Goal: Information Seeking & Learning: Learn about a topic

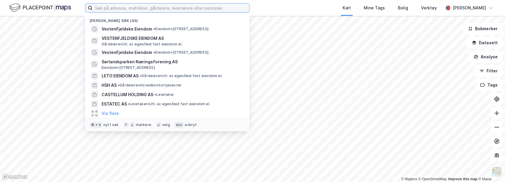
click at [157, 6] on input at bounding box center [170, 8] width 157 height 9
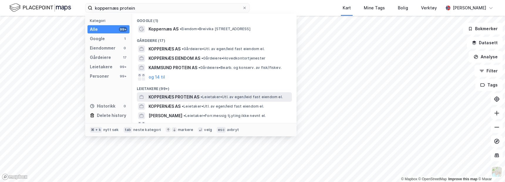
click at [174, 98] on span "KOPPERNÆS PROTEIN AS" at bounding box center [174, 97] width 51 height 7
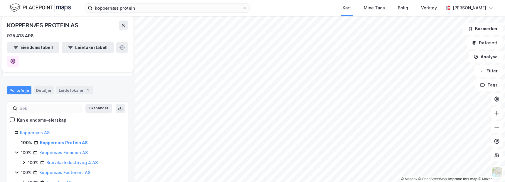
scroll to position [23, 0]
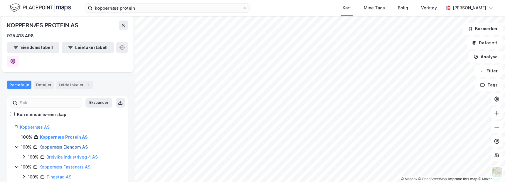
click at [58, 145] on link "Koppernæs Eiendom AS" at bounding box center [63, 147] width 48 height 5
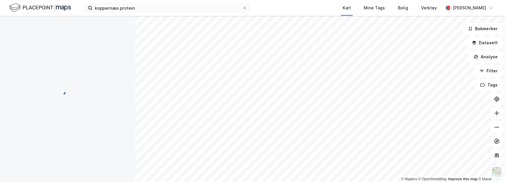
scroll to position [0, 0]
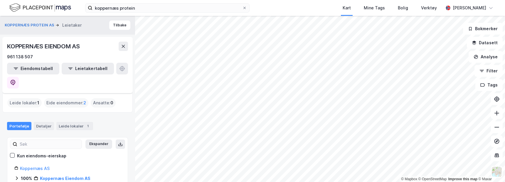
click at [72, 98] on div "Eide eiendommer : 2" at bounding box center [66, 102] width 44 height 9
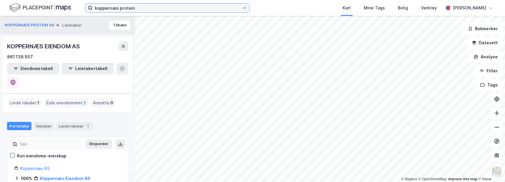
click at [139, 8] on input "koppernæs protein" at bounding box center [167, 8] width 150 height 9
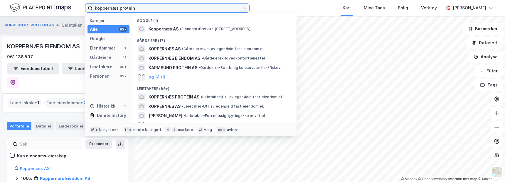
click at [139, 8] on input "koppernæs protein" at bounding box center [167, 8] width 150 height 9
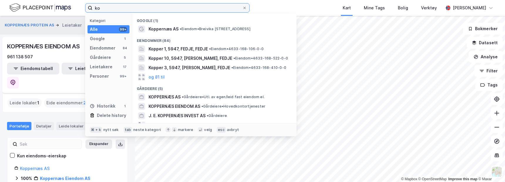
type input "k"
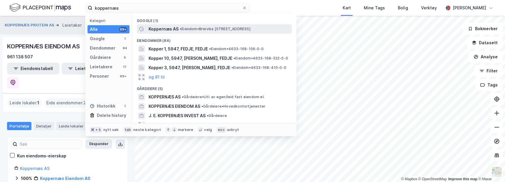
click at [167, 29] on span "Koppernæs AS" at bounding box center [164, 29] width 30 height 7
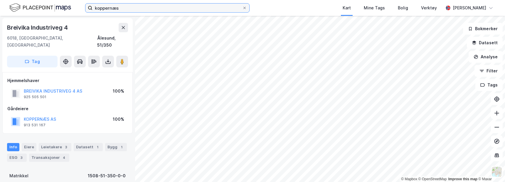
click at [122, 7] on input "koppernæs" at bounding box center [167, 8] width 150 height 9
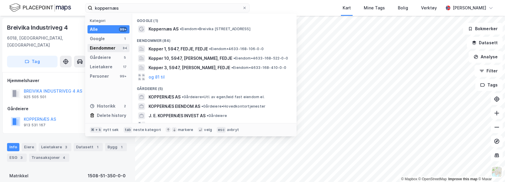
click at [105, 47] on div "Eiendommer" at bounding box center [103, 48] width 26 height 7
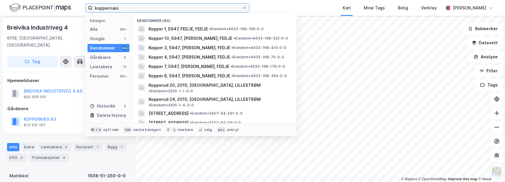
click at [127, 7] on input "koppernæs" at bounding box center [167, 8] width 150 height 9
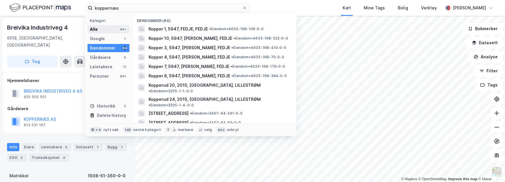
click at [98, 31] on div "Alle 99+" at bounding box center [108, 29] width 42 height 8
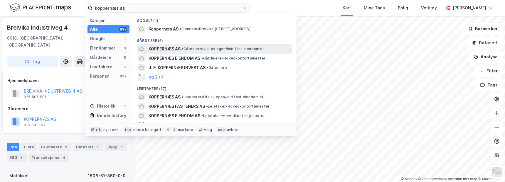
click at [168, 48] on span "KOPPERNÆS AS" at bounding box center [165, 49] width 32 height 7
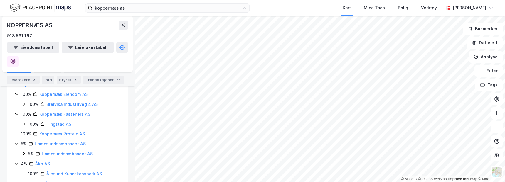
scroll to position [16, 0]
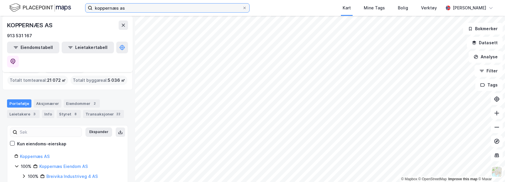
click at [129, 10] on input "koppernæs as" at bounding box center [167, 8] width 150 height 9
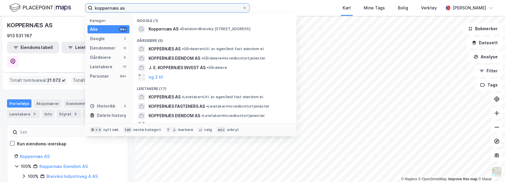
drag, startPoint x: 129, startPoint y: 10, endPoint x: 73, endPoint y: 7, distance: 56.4
click at [73, 7] on div "koppernæs as Kategori Alle 99+ Google 1 Eiendommer 0 Gårdeiere 5 Leietakere 17 …" at bounding box center [252, 8] width 505 height 16
paste input "Breivika Industriveg 4"
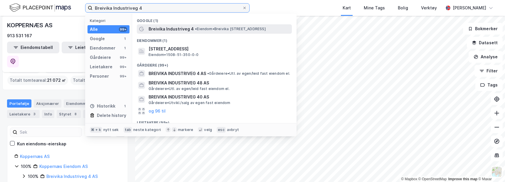
type input "Breivika Industriveg 4"
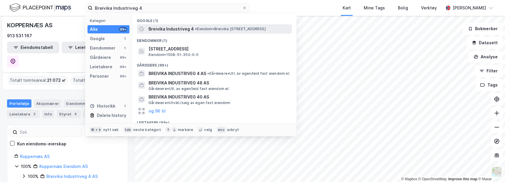
click at [185, 28] on span "Breivika Industriveg 4" at bounding box center [171, 29] width 45 height 7
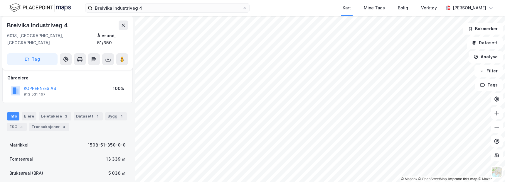
scroll to position [26, 0]
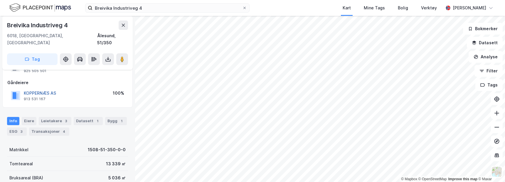
click at [0, 0] on button "KOPPERNÆS AS" at bounding box center [0, 0] width 0 height 0
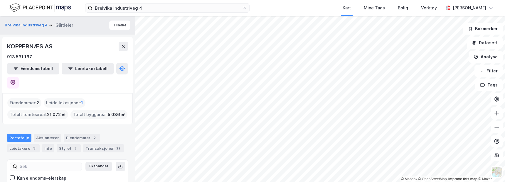
click at [37, 100] on span "2" at bounding box center [37, 103] width 3 height 7
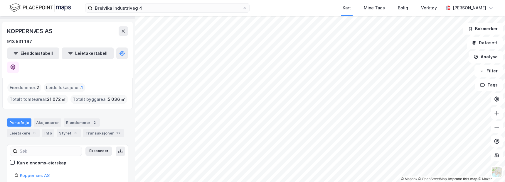
scroll to position [16, 0]
click at [83, 118] on div "Eiendommer 2" at bounding box center [82, 122] width 36 height 8
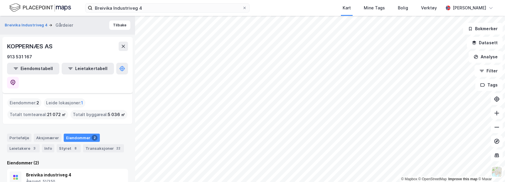
scroll to position [29, 0]
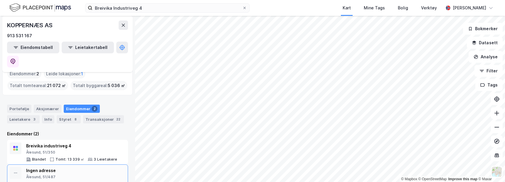
click at [40, 175] on div "Ålesund, 51/487" at bounding box center [69, 177] width 86 height 5
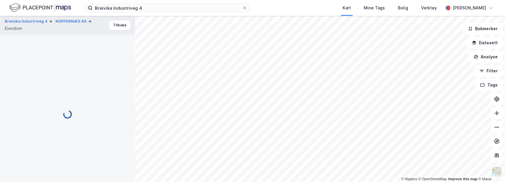
scroll to position [26, 0]
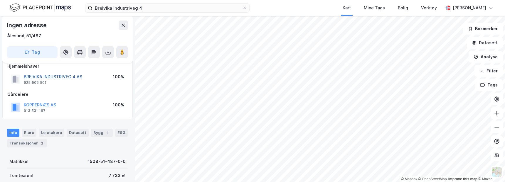
click at [0, 0] on button "BREIVIKA INDUSTRIVEG 4 AS" at bounding box center [0, 0] width 0 height 0
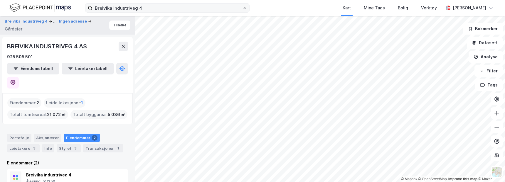
click at [245, 9] on icon at bounding box center [245, 8] width 4 height 4
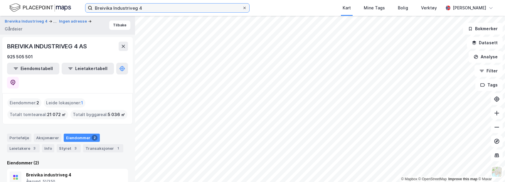
click at [242, 9] on input "Breivika Industriveg 4" at bounding box center [167, 8] width 150 height 9
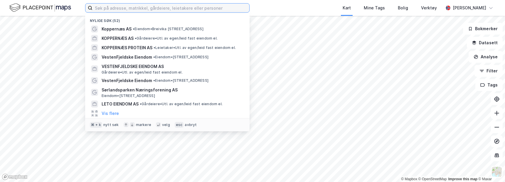
click at [223, 7] on input at bounding box center [170, 8] width 157 height 9
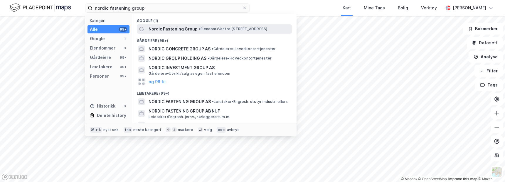
click at [190, 28] on span "Nordic Fastening Group" at bounding box center [173, 29] width 49 height 7
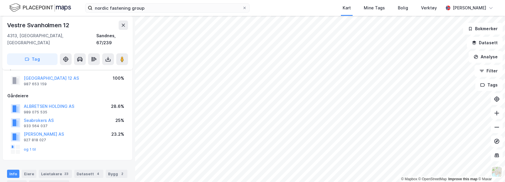
scroll to position [11, 0]
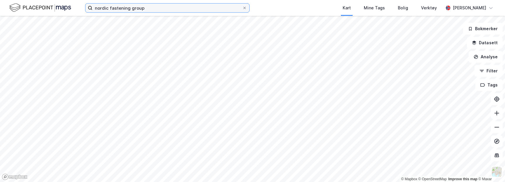
click at [150, 7] on input "nordic fastening group" at bounding box center [167, 8] width 150 height 9
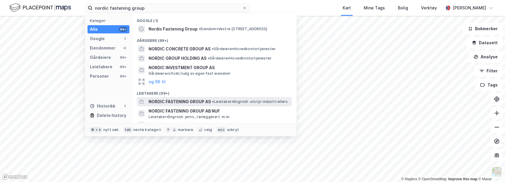
click at [196, 99] on span "NORDIC FASTENING GROUP AS" at bounding box center [180, 101] width 62 height 7
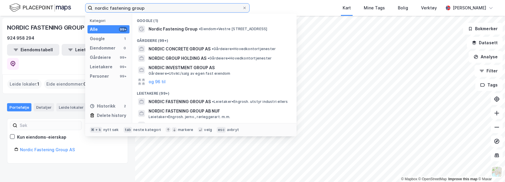
drag, startPoint x: 147, startPoint y: 8, endPoint x: 85, endPoint y: 6, distance: 62.6
click at [85, 6] on div "nordic fastening group Kategori Alle 99+ Google 1 Eiendommer 0 Gårdeiere 99+ Le…" at bounding box center [252, 8] width 505 height 16
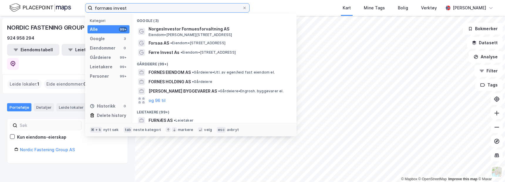
click at [107, 8] on input "forrnæs invest" at bounding box center [167, 8] width 150 height 9
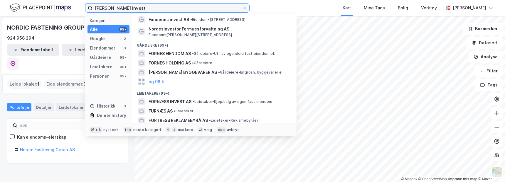
scroll to position [10, 0]
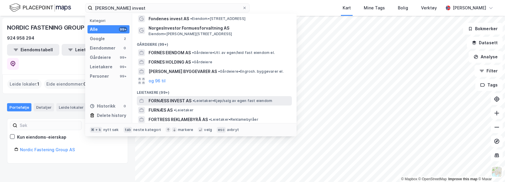
click at [178, 100] on span "FORNÆSS INVEST AS" at bounding box center [170, 100] width 43 height 7
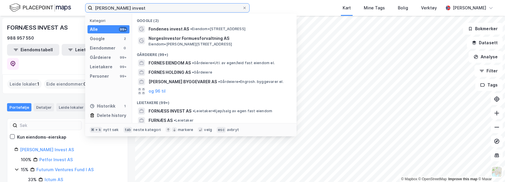
drag, startPoint x: 139, startPoint y: 9, endPoint x: 53, endPoint y: -12, distance: 88.8
click at [53, 0] on html "[PERSON_NAME] invest Kategori Alle 99+ Google 2 Eiendommer 0 Gårdeiere 99+ Leie…" at bounding box center [252, 91] width 505 height 182
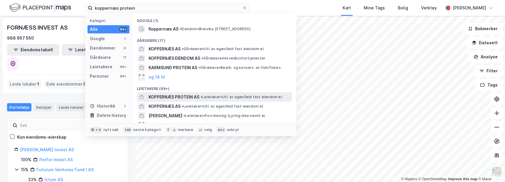
click at [163, 99] on span "KOPPERNÆS PROTEIN AS" at bounding box center [174, 97] width 51 height 7
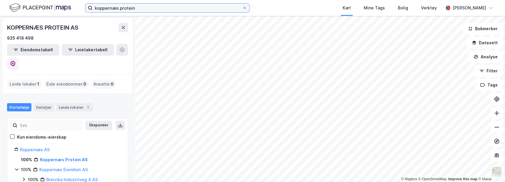
click at [144, 9] on input "koppernæs protein" at bounding box center [167, 8] width 150 height 9
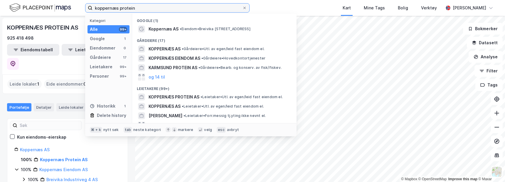
drag, startPoint x: 144, startPoint y: 9, endPoint x: 89, endPoint y: -3, distance: 55.9
click at [89, 0] on html "koppernæs protein Kategori Alle 99+ Google 1 Eiendommer 0 Gårdeiere 17 Leietake…" at bounding box center [252, 91] width 505 height 182
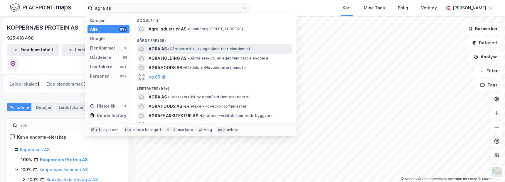
click at [156, 49] on span "AGRA AS" at bounding box center [158, 49] width 18 height 7
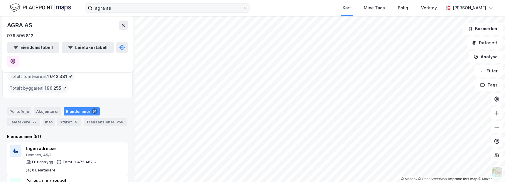
scroll to position [22, 0]
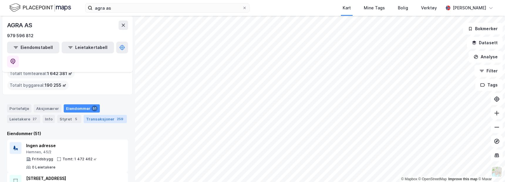
click at [102, 115] on div "Transaksjoner 259" at bounding box center [105, 119] width 43 height 8
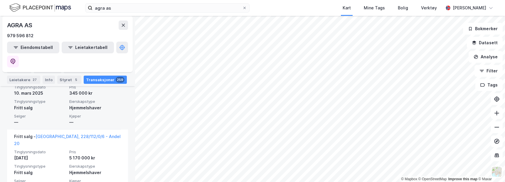
scroll to position [395, 0]
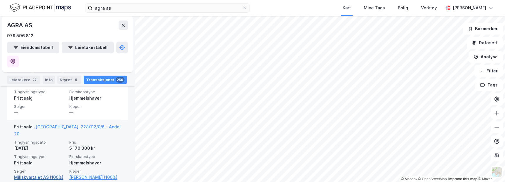
click at [49, 174] on link "Millskvartalet AS (100%)" at bounding box center [40, 177] width 52 height 7
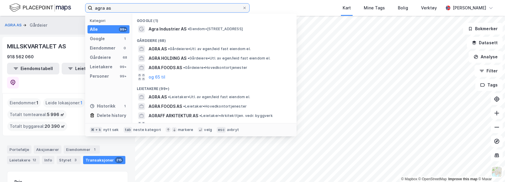
drag, startPoint x: 120, startPoint y: 9, endPoint x: 75, endPoint y: -1, distance: 45.9
click at [75, 0] on html "agra as Kategori Alle 99+ Google 1 Eiendommer 0 Gårdeiere 68 Leietakere 99+ Per…" at bounding box center [252, 91] width 505 height 182
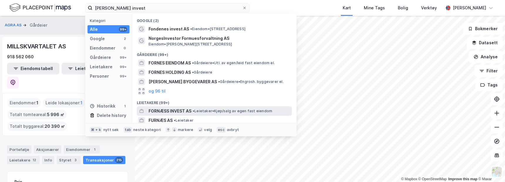
click at [175, 110] on span "FORNÆSS INVEST AS" at bounding box center [170, 111] width 43 height 7
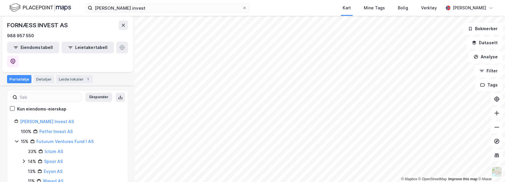
scroll to position [30, 0]
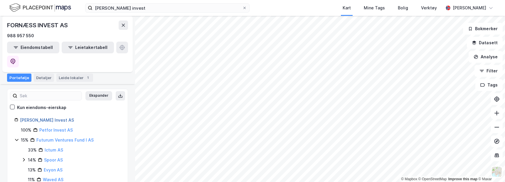
click at [46, 118] on link "[PERSON_NAME] Invest AS" at bounding box center [47, 120] width 54 height 5
click at [48, 118] on link "[PERSON_NAME] Invest AS" at bounding box center [47, 120] width 54 height 5
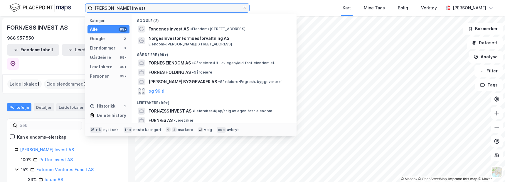
drag, startPoint x: 145, startPoint y: 6, endPoint x: 91, endPoint y: -6, distance: 55.3
click at [91, 0] on html "[PERSON_NAME] invest Kategori Alle 99+ Google 2 Eiendommer 0 Gårdeiere 99+ Leie…" at bounding box center [252, 91] width 505 height 182
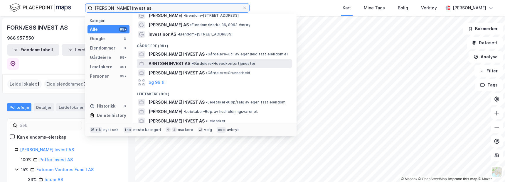
scroll to position [18, 0]
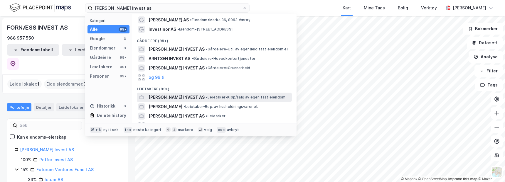
click at [185, 96] on span "[PERSON_NAME] INVEST AS" at bounding box center [177, 97] width 56 height 7
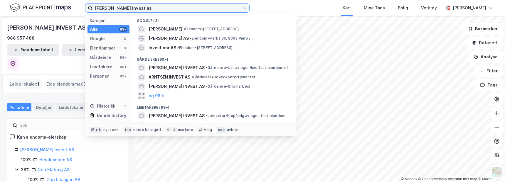
drag, startPoint x: 147, startPoint y: 8, endPoint x: 78, endPoint y: 3, distance: 68.6
click at [79, 3] on div "[PERSON_NAME] invest as Kategori Alle 99+ Google 3 Eiendommer 0 Gårdeiere 99+ L…" at bounding box center [252, 8] width 505 height 16
click at [147, 8] on input "[PERSON_NAME] invest as" at bounding box center [167, 8] width 150 height 9
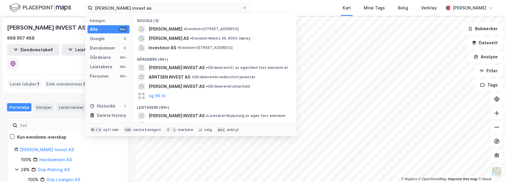
click at [257, 9] on div "[PERSON_NAME] invest as Kategori Alle 99+ Google 3 Eiendommer 0 Gårdeiere 99+ L…" at bounding box center [252, 8] width 505 height 16
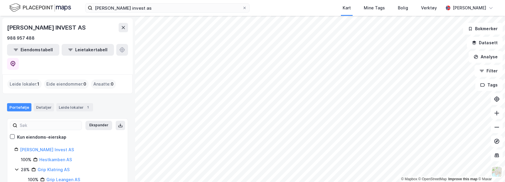
click at [53, 147] on div "[PERSON_NAME] Invest AS" at bounding box center [70, 150] width 101 height 7
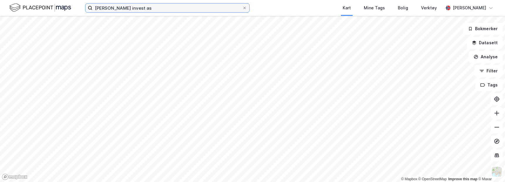
click at [149, 10] on input "[PERSON_NAME] invest as" at bounding box center [167, 8] width 150 height 9
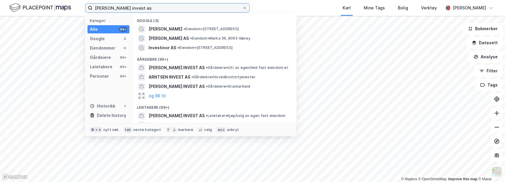
drag, startPoint x: 149, startPoint y: 10, endPoint x: 67, endPoint y: 1, distance: 83.2
click at [67, 1] on div "[PERSON_NAME] invest as Kategori Alle 99+ Google 3 Eiendommer 0 Gårdeiere 99+ L…" at bounding box center [252, 8] width 505 height 16
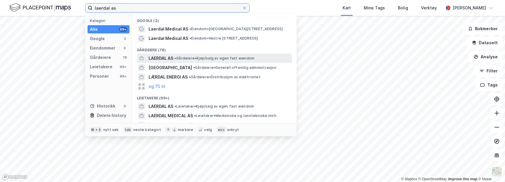
type input "laerdal as"
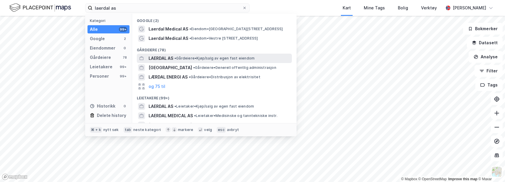
click at [163, 60] on span "LAERDAL AS" at bounding box center [161, 58] width 25 height 7
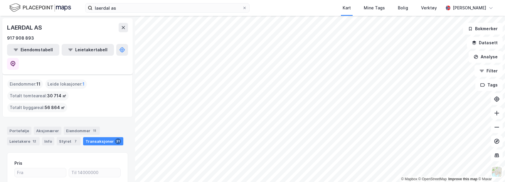
scroll to position [7, 0]
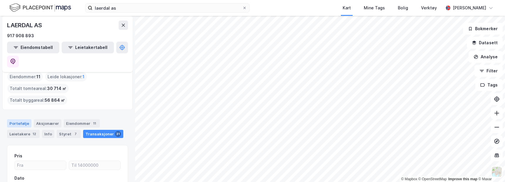
click at [11, 120] on div "Portefølje" at bounding box center [19, 124] width 24 height 8
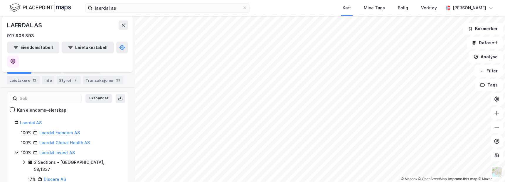
scroll to position [59, 0]
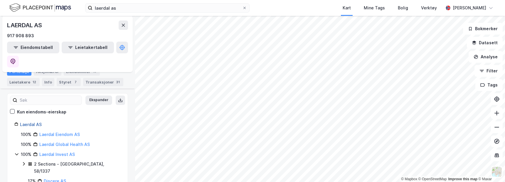
click at [36, 122] on link "Laerdal AS" at bounding box center [31, 124] width 22 height 5
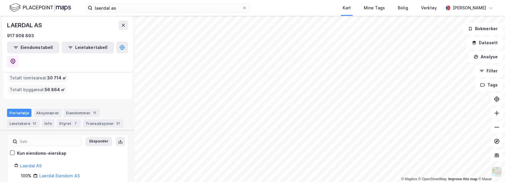
scroll to position [0, 0]
